Goal: Use online tool/utility: Use online tool/utility

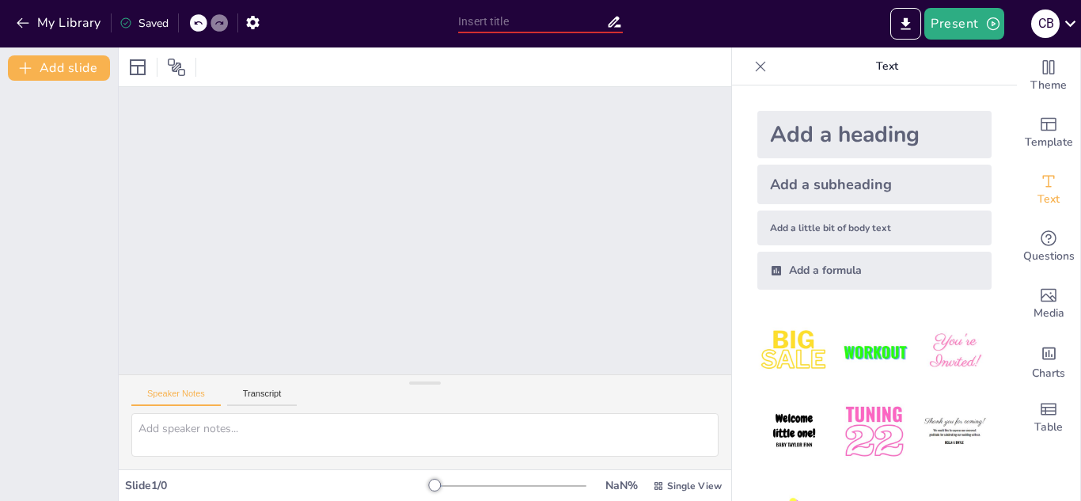
click at [476, 24] on input "text" at bounding box center [532, 21] width 148 height 23
click at [474, 19] on input "text" at bounding box center [532, 21] width 148 height 23
type input "t"
type input "TECNICAS DE INVESTIGACION COMUNITARIA"
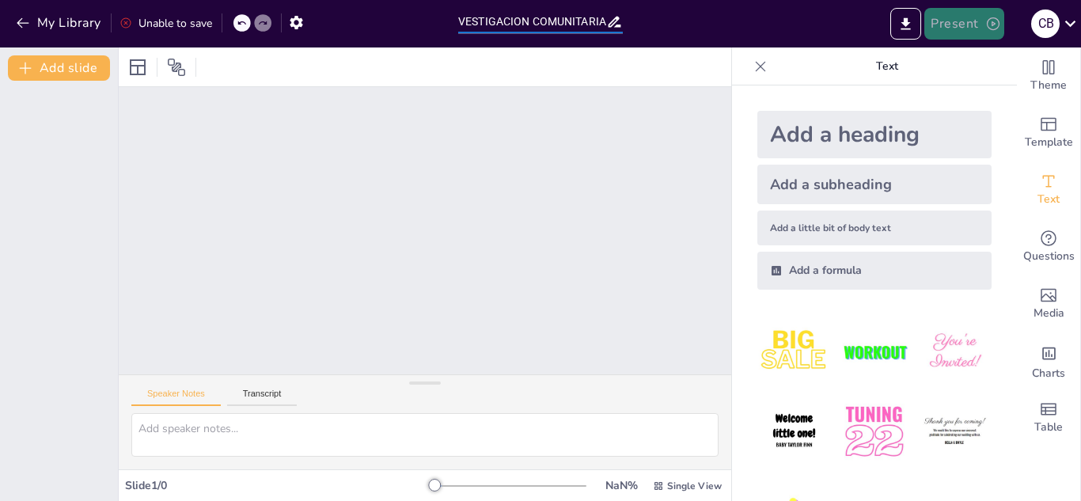
scroll to position [0, 0]
click at [954, 25] on button "Present" at bounding box center [963, 24] width 79 height 32
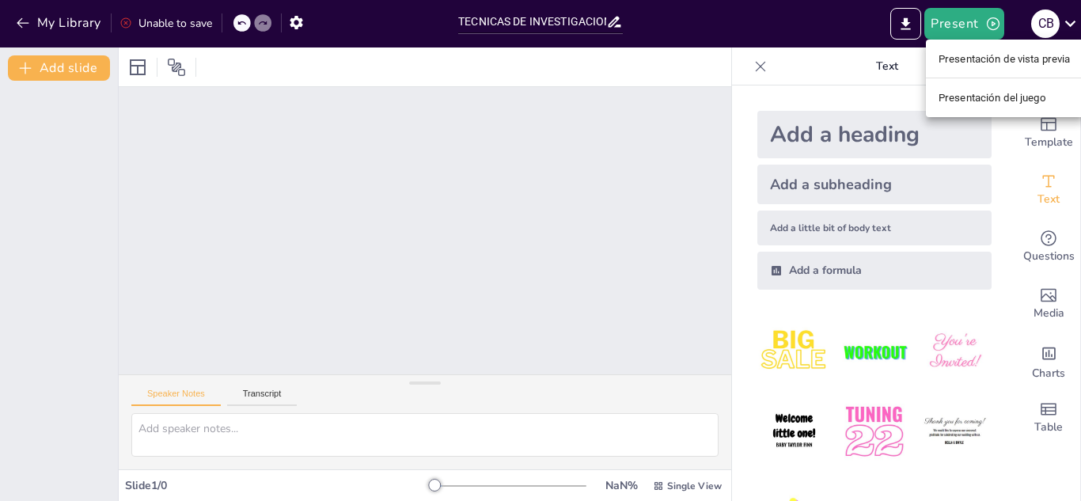
click at [965, 55] on font "Presentación de vista previa" at bounding box center [1005, 59] width 132 height 12
